Goal: Download file/media

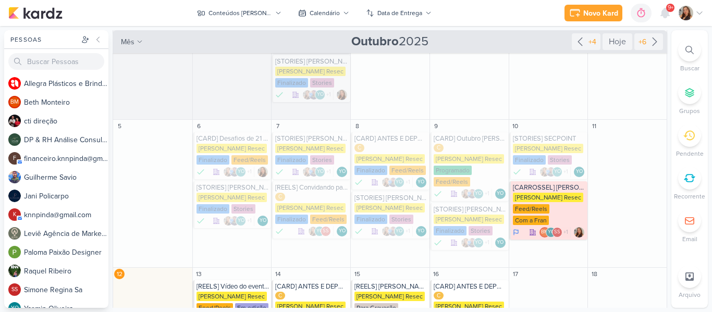
scroll to position [75, 0]
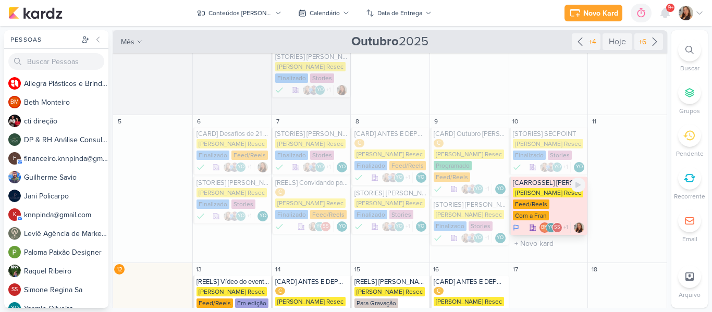
click at [552, 213] on div "[PERSON_NAME] Resec Feed/Reels Com a Fran" at bounding box center [549, 204] width 73 height 33
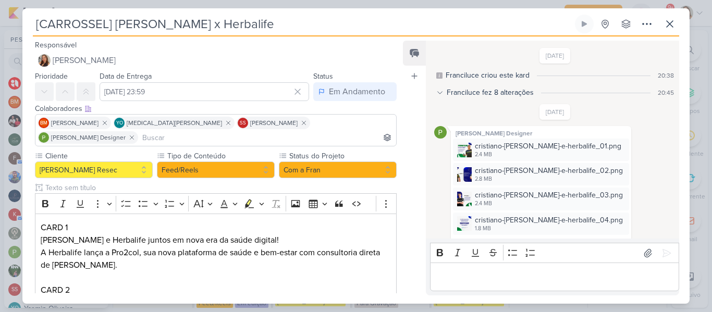
scroll to position [240, 0]
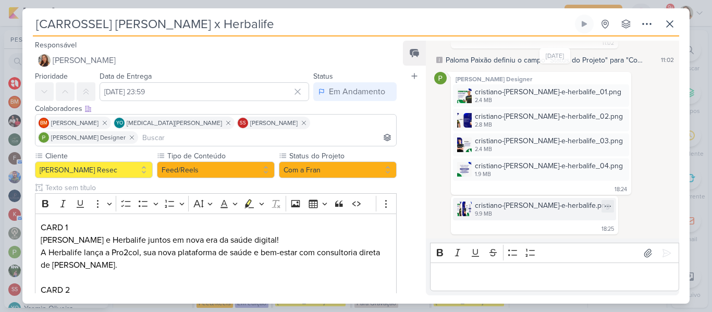
click at [471, 215] on div "cristiano-[PERSON_NAME]-e-herbalife.png 9.9 MB" at bounding box center [534, 209] width 163 height 22
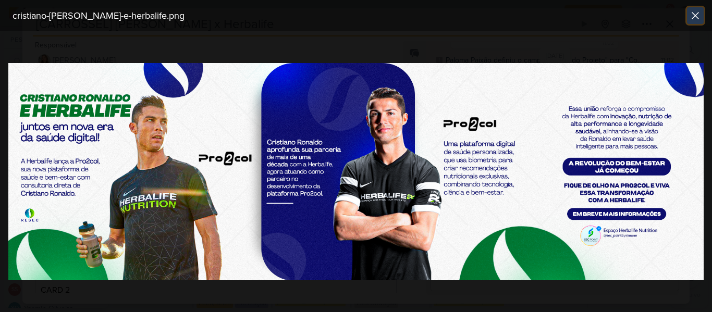
click at [695, 11] on icon at bounding box center [695, 15] width 13 height 13
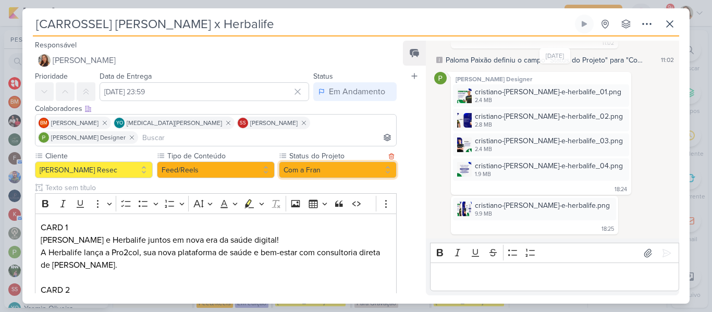
click at [361, 163] on button "Com a Fran" at bounding box center [338, 169] width 118 height 17
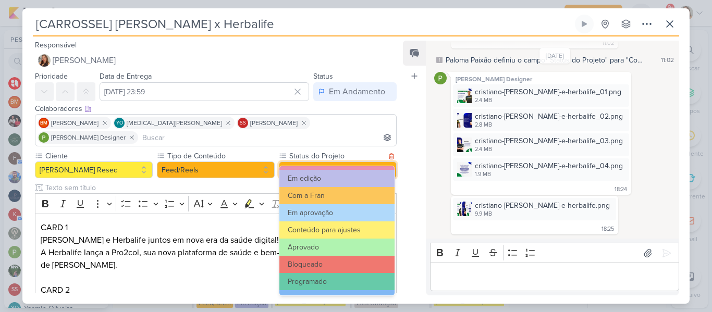
scroll to position [118, 0]
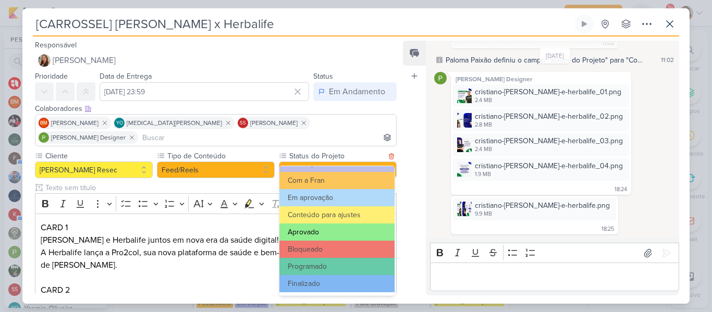
click at [345, 238] on button "Aprovado" at bounding box center [336, 231] width 115 height 17
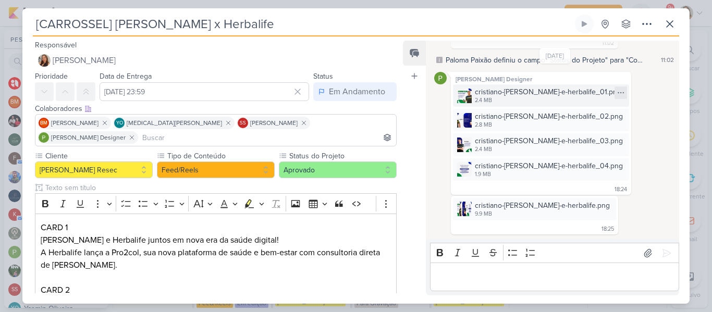
click at [616, 92] on icon at bounding box center [620, 93] width 8 height 8
click at [566, 133] on button "Baixar" at bounding box center [553, 127] width 84 height 15
click at [616, 120] on icon at bounding box center [620, 117] width 8 height 8
click at [565, 157] on button "Baixar" at bounding box center [553, 151] width 84 height 15
